Goal: Communication & Community: Answer question/provide support

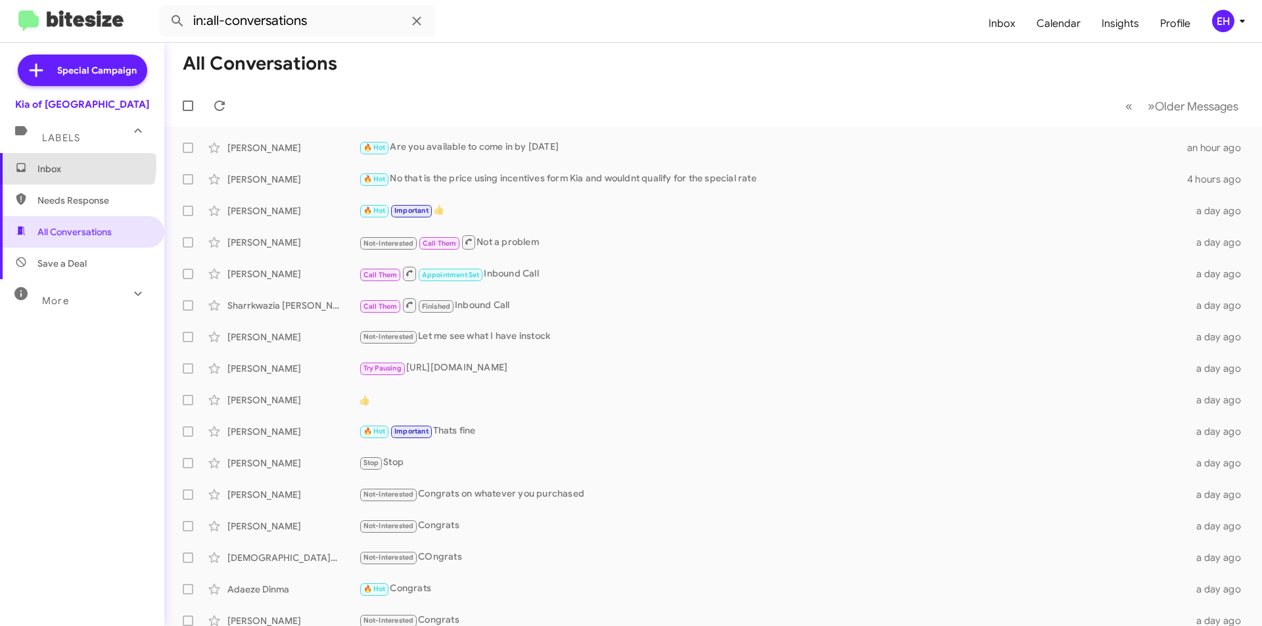
click at [53, 164] on span "Inbox" at bounding box center [93, 168] width 112 height 13
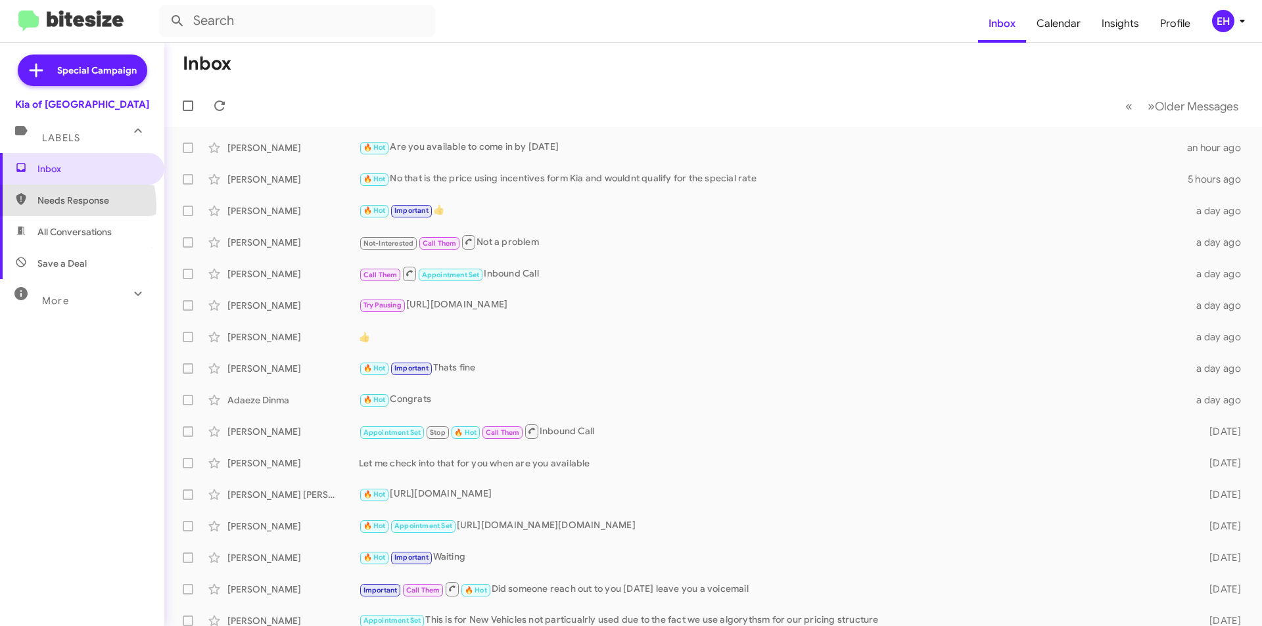
click at [51, 206] on span "Needs Response" at bounding box center [93, 200] width 112 height 13
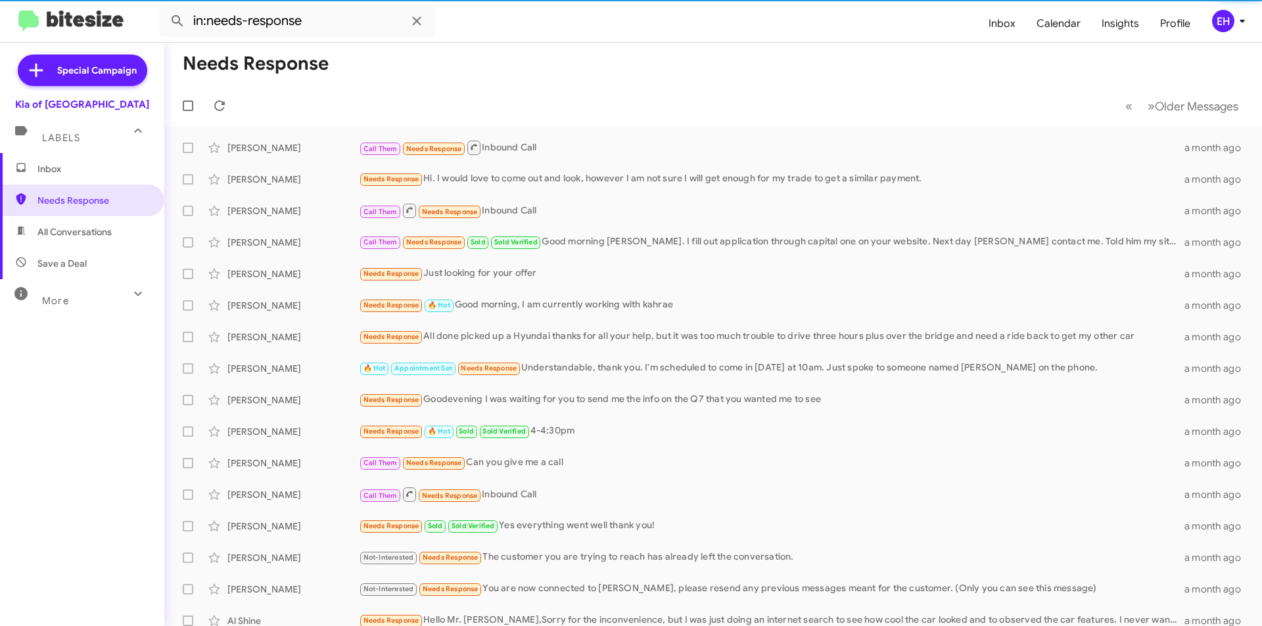
click at [62, 229] on span "All Conversations" at bounding box center [74, 231] width 74 height 13
type input "in:all-conversations"
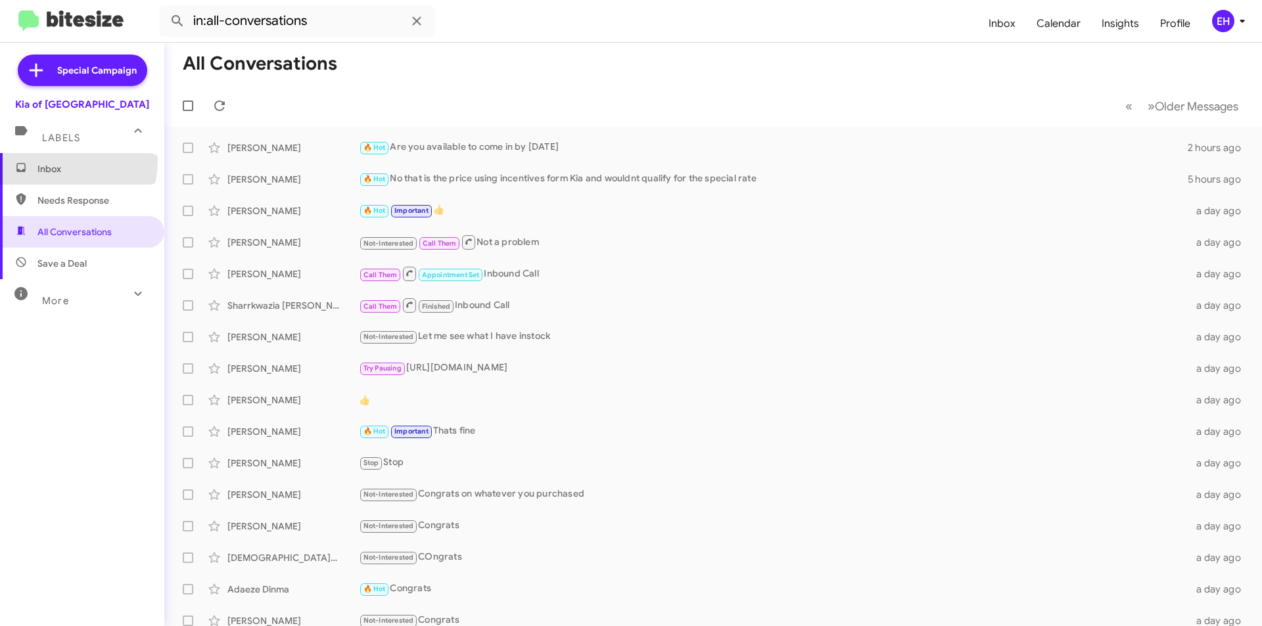
click at [55, 166] on span "Inbox" at bounding box center [93, 168] width 112 height 13
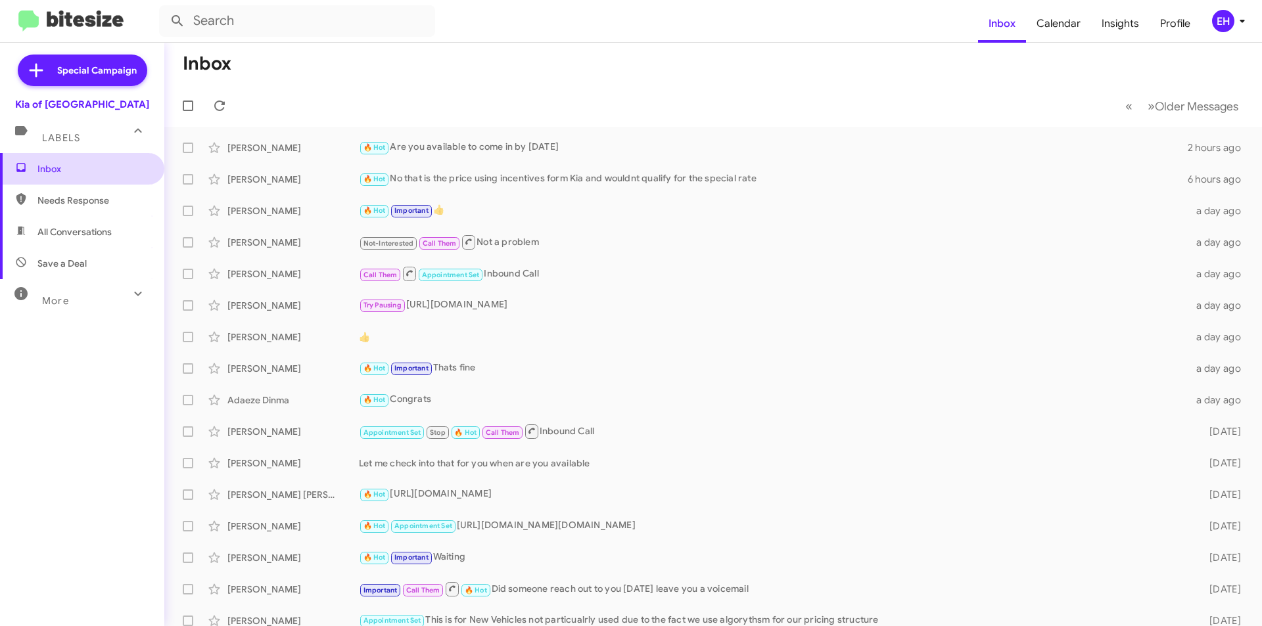
click at [53, 171] on span "Inbox" at bounding box center [93, 168] width 112 height 13
click at [58, 200] on span "Needs Response" at bounding box center [93, 200] width 112 height 13
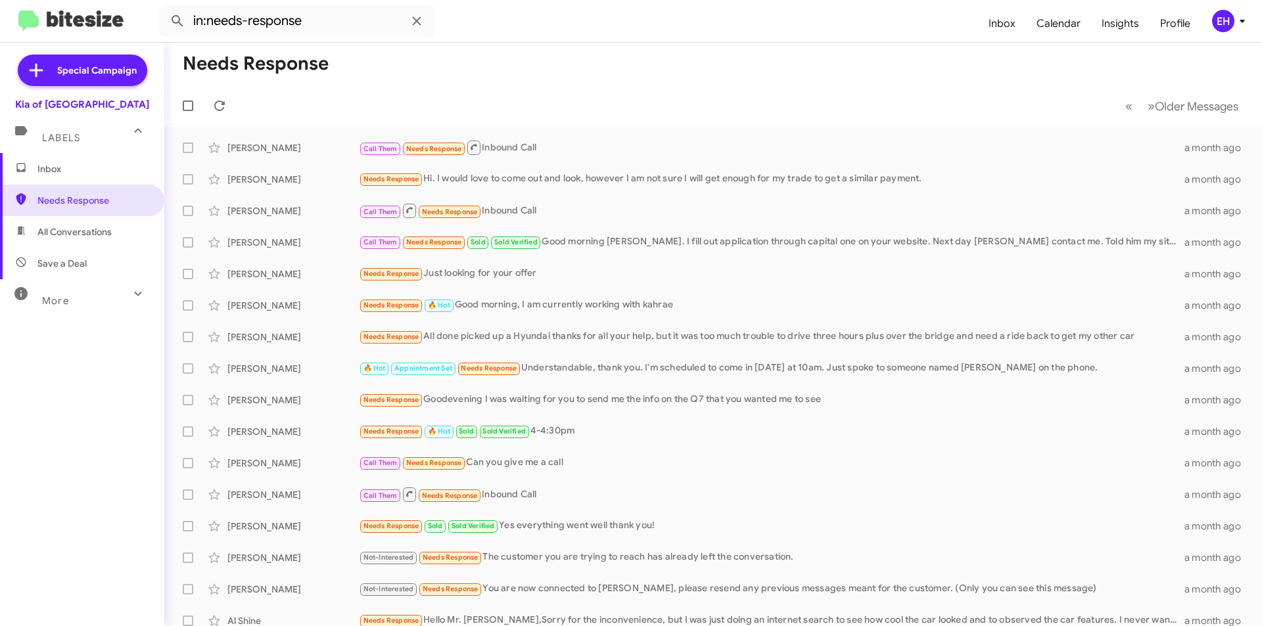
click at [58, 229] on span "All Conversations" at bounding box center [74, 231] width 74 height 13
type input "in:all-conversations"
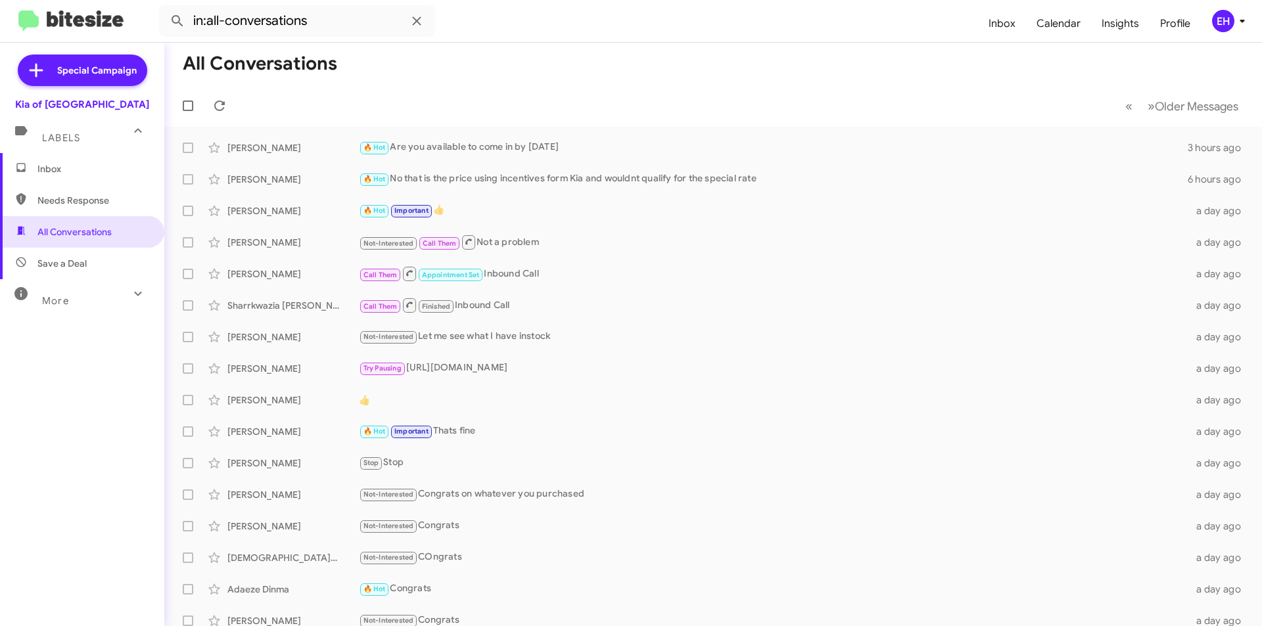
click at [80, 169] on span "Inbox" at bounding box center [93, 168] width 112 height 13
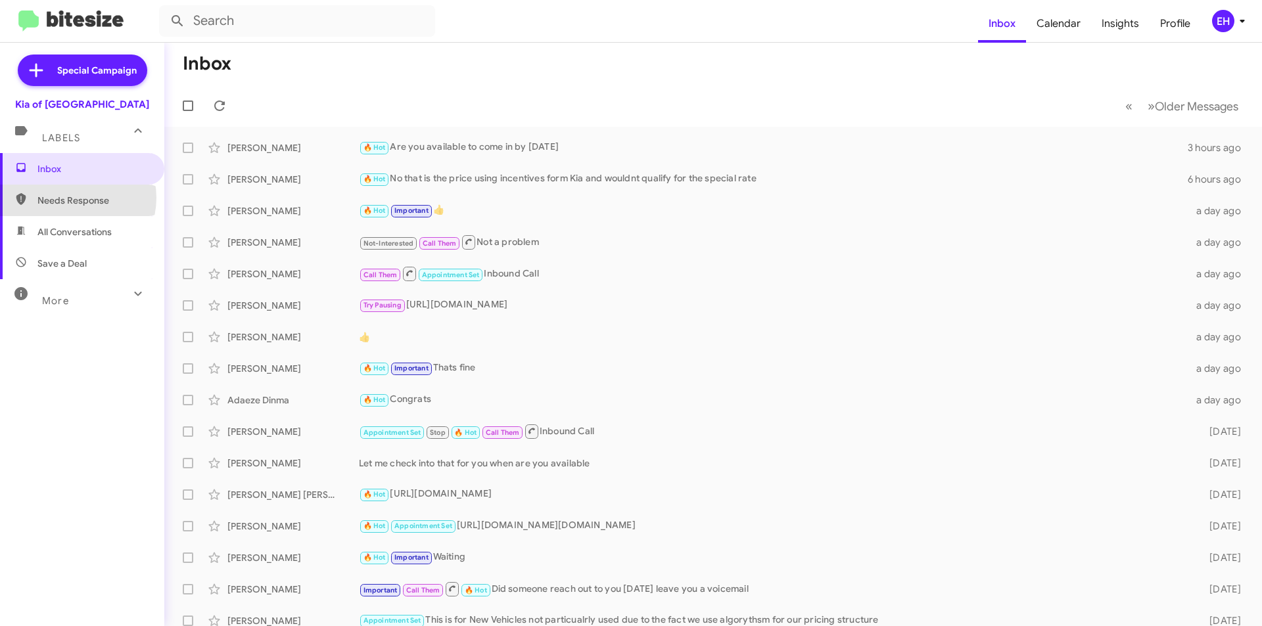
click at [70, 198] on span "Needs Response" at bounding box center [93, 200] width 112 height 13
type input "in:needs-response"
